Goal: Complete application form

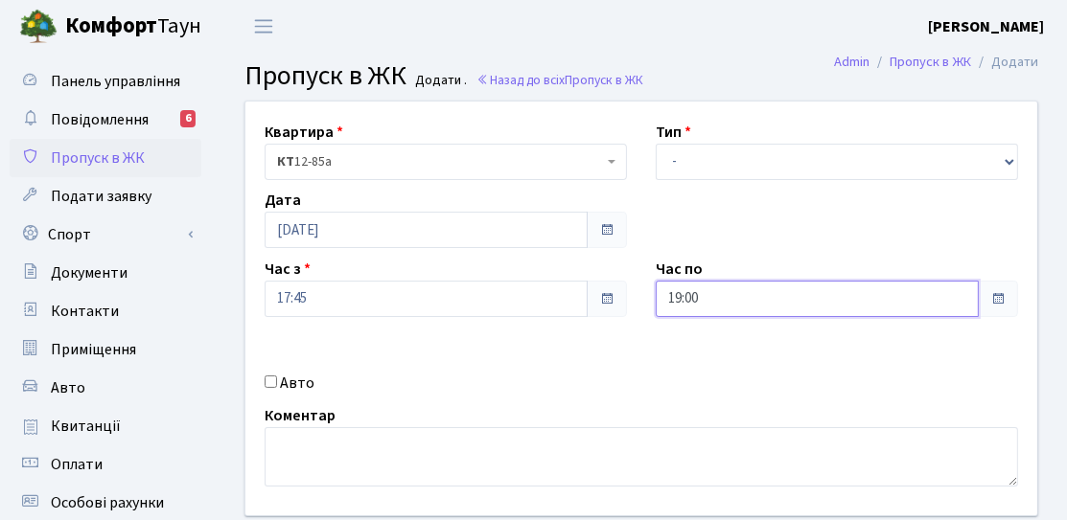
click at [675, 298] on input "19:00" at bounding box center [817, 299] width 323 height 36
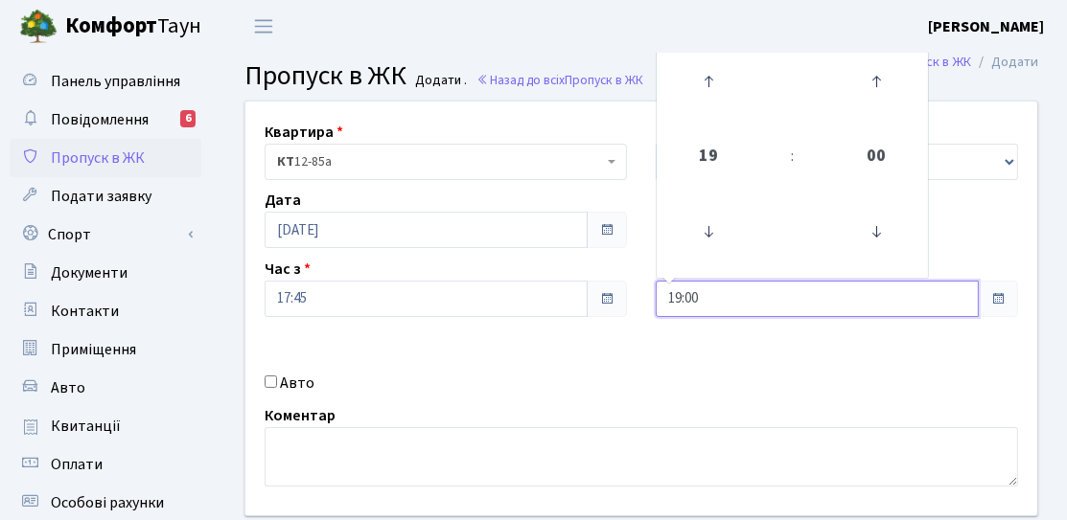
type input "9:00"
click at [712, 238] on icon at bounding box center [708, 232] width 52 height 52
click at [722, 94] on icon at bounding box center [708, 82] width 52 height 52
click at [721, 94] on icon at bounding box center [708, 82] width 52 height 52
type input "20:00"
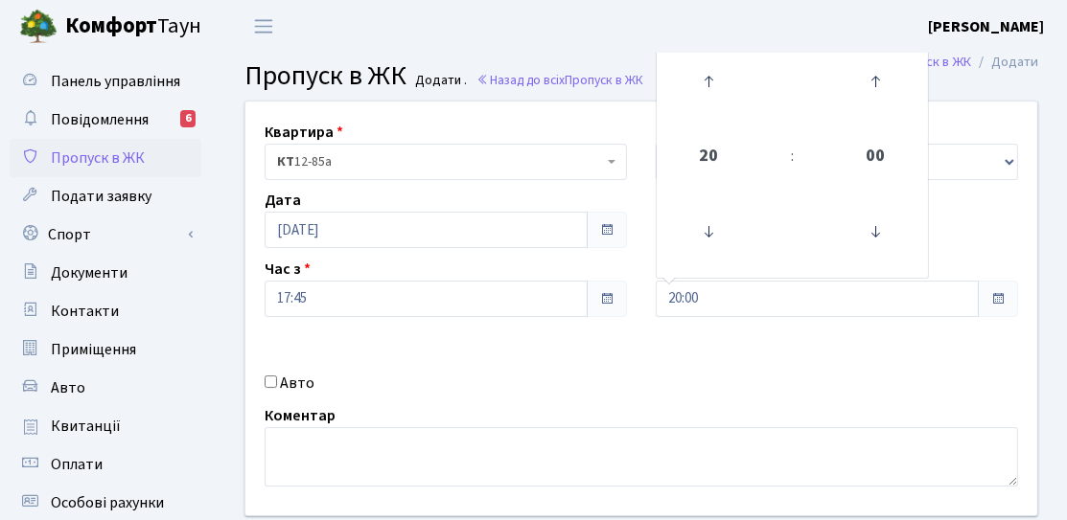
click at [766, 376] on div "Квартира <b>КТ</b>&nbsp;&nbsp;&nbsp;&nbsp;12-85а КТ 12-85а Тип - Доставка Таксі…" at bounding box center [641, 309] width 820 height 414
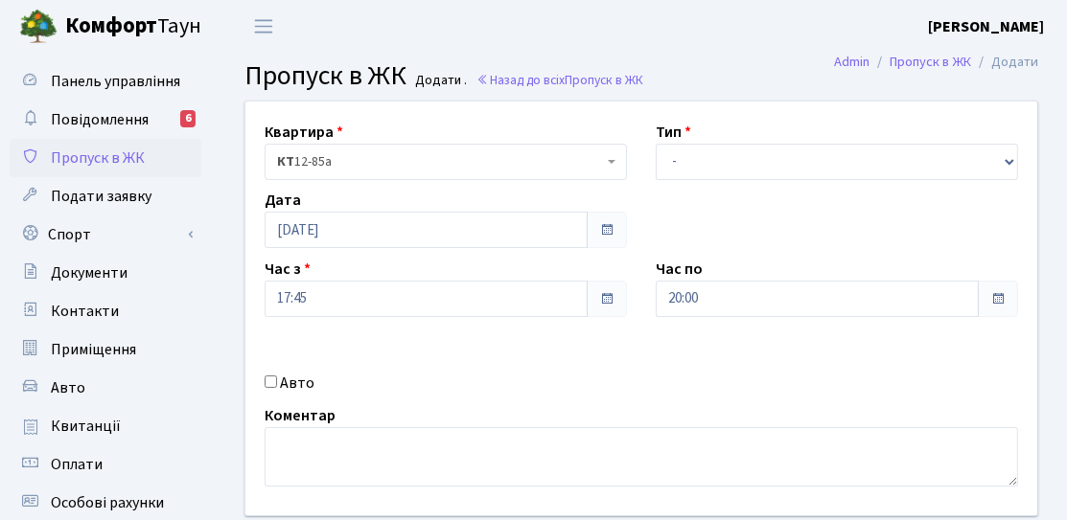
click at [267, 387] on input "Авто" at bounding box center [271, 382] width 12 height 12
checkbox input "true"
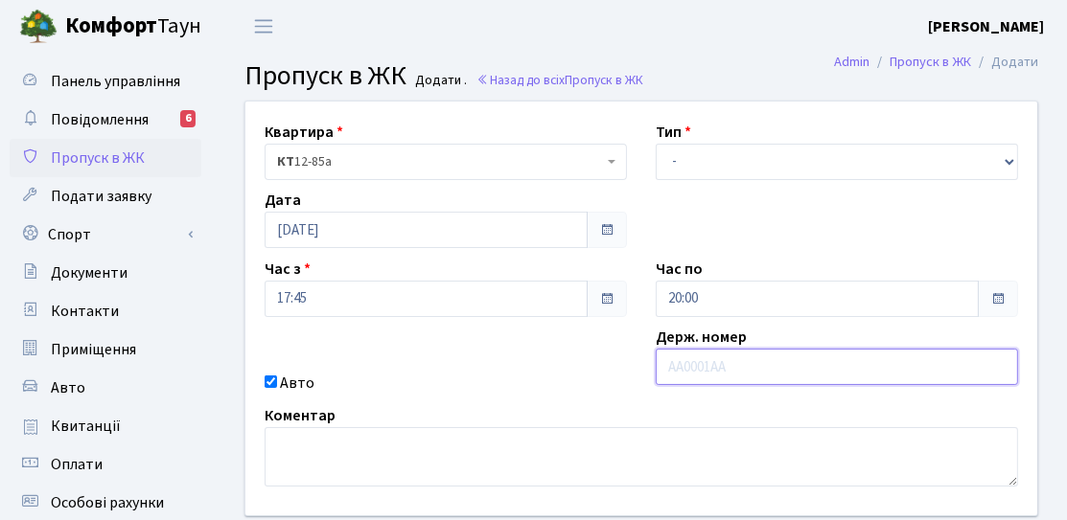
type input "k"
type input "KA1281IE"
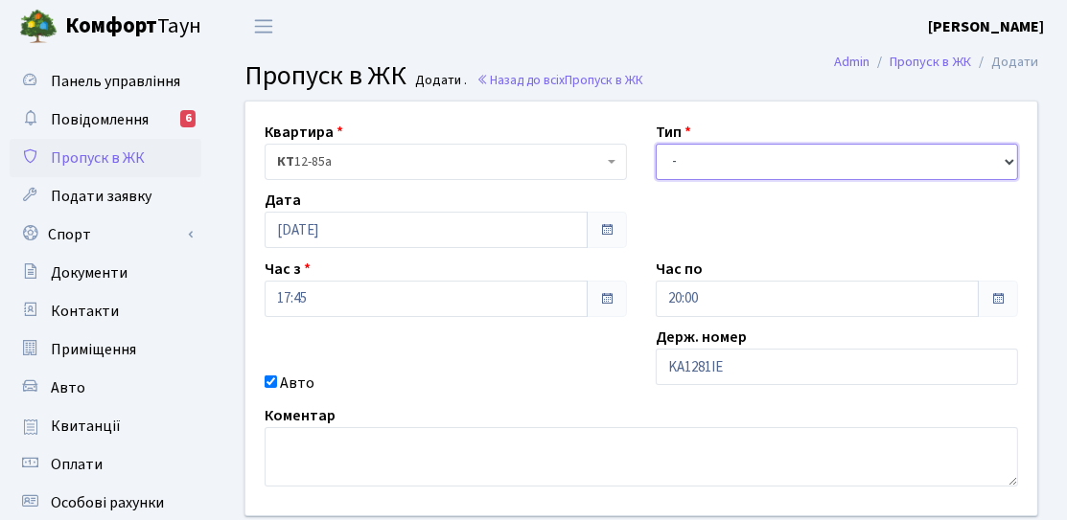
click at [784, 159] on select "- Доставка Таксі Гості Сервіс" at bounding box center [837, 162] width 362 height 36
select select "3"
click at [656, 144] on select "- Доставка Таксі Гості Сервіс" at bounding box center [837, 162] width 362 height 36
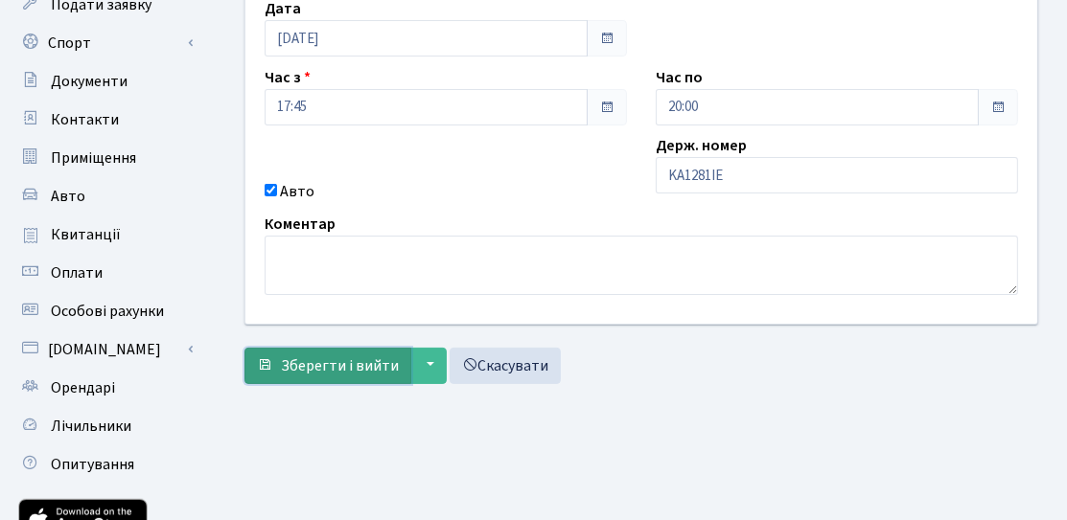
click at [403, 368] on button "Зберегти і вийти" at bounding box center [327, 366] width 167 height 36
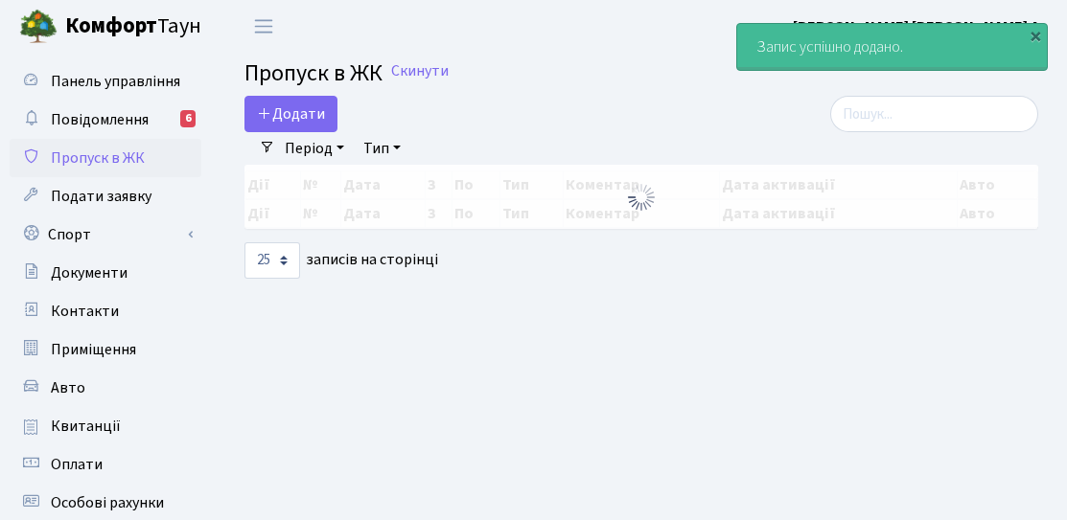
select select "25"
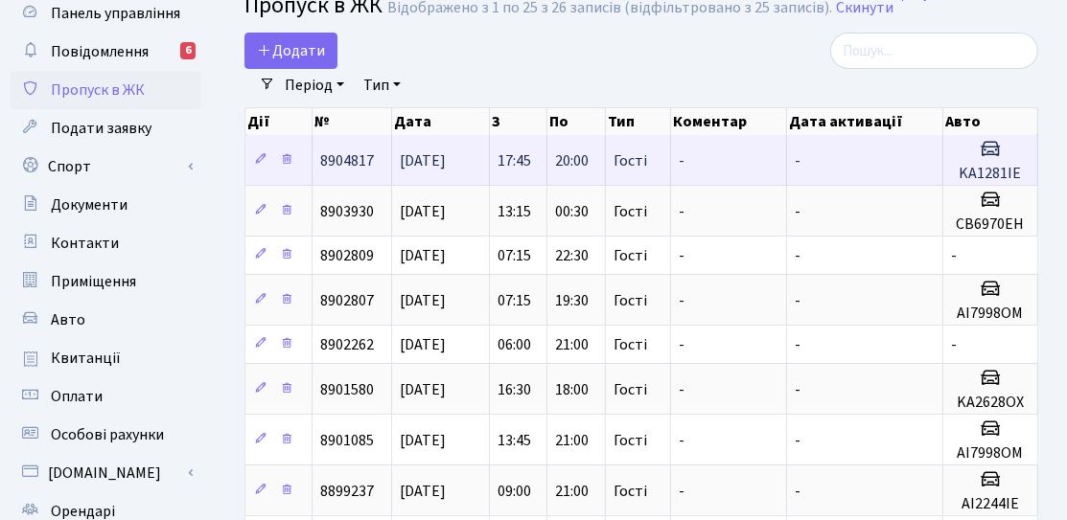
scroll to position [96, 0]
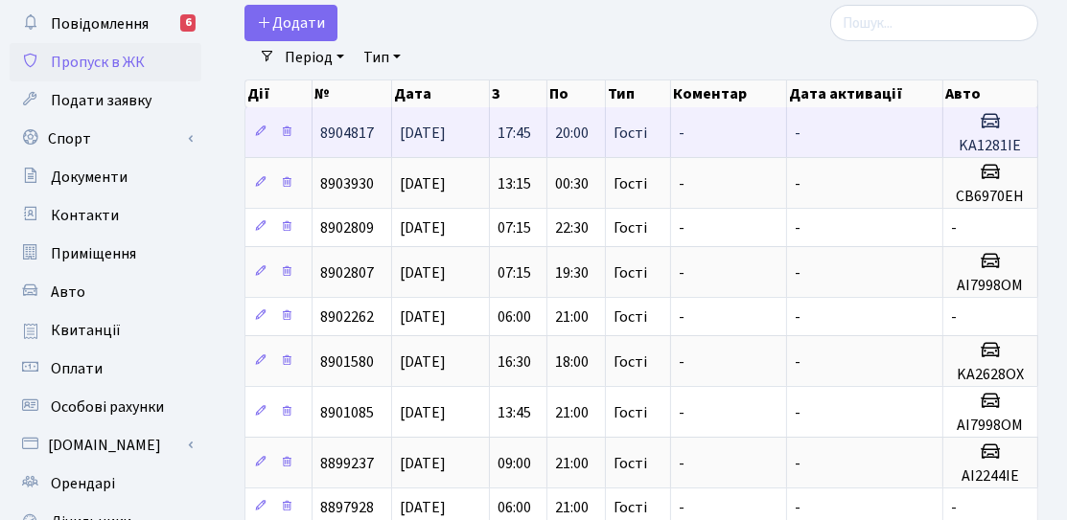
click at [432, 135] on span "[DATE]" at bounding box center [423, 133] width 46 height 21
